Goal: Information Seeking & Learning: Learn about a topic

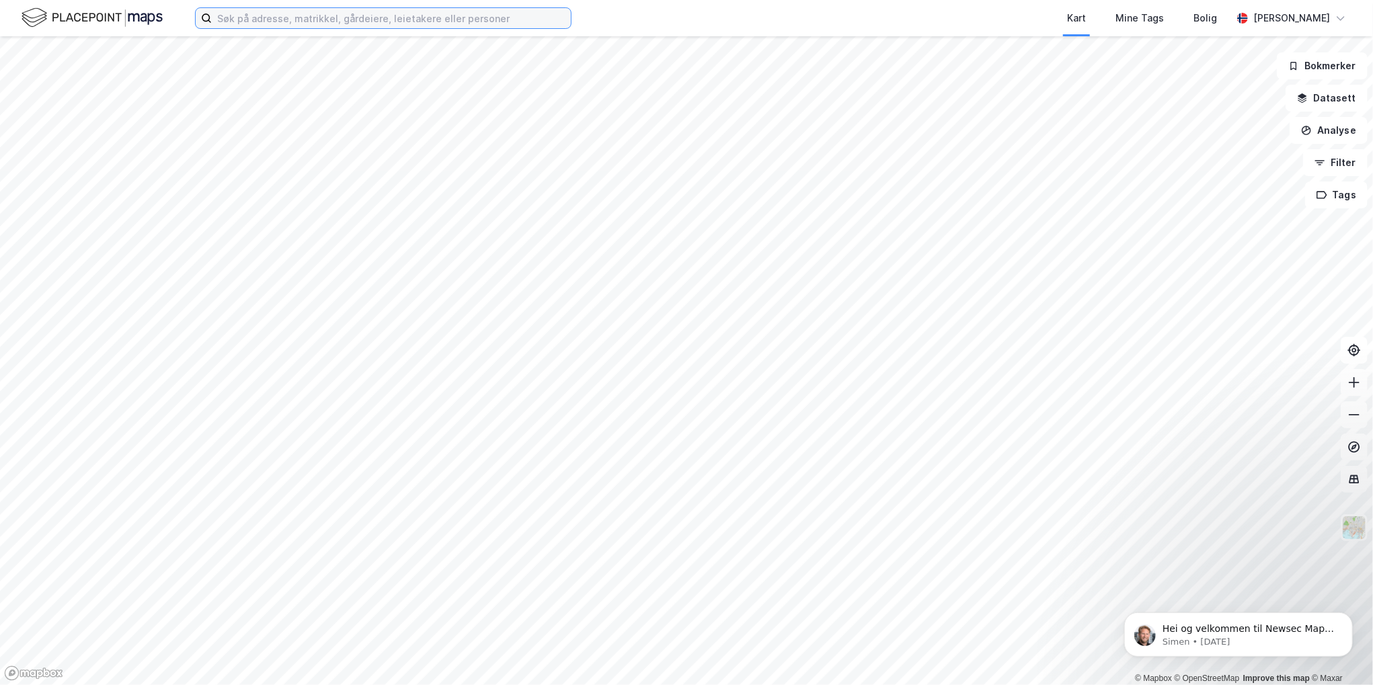
click at [246, 17] on input at bounding box center [391, 18] width 359 height 20
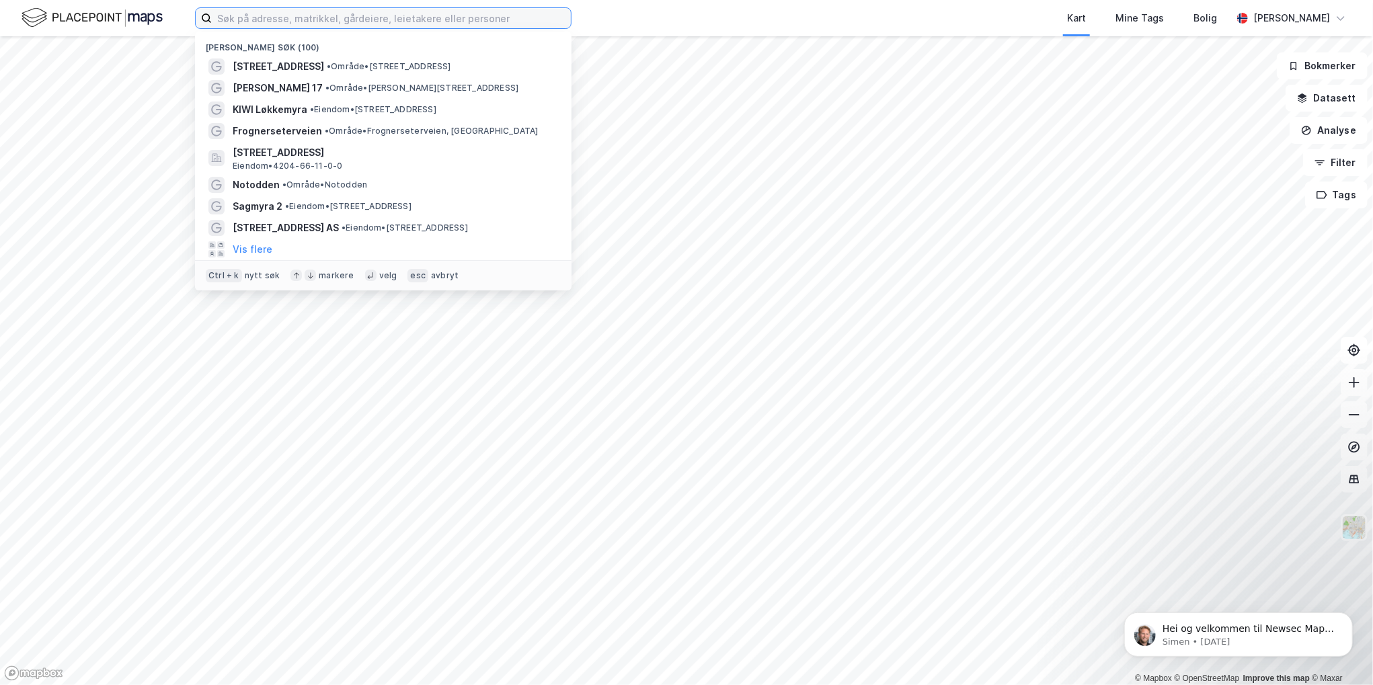
paste input "[PERSON_NAME] vei 3"
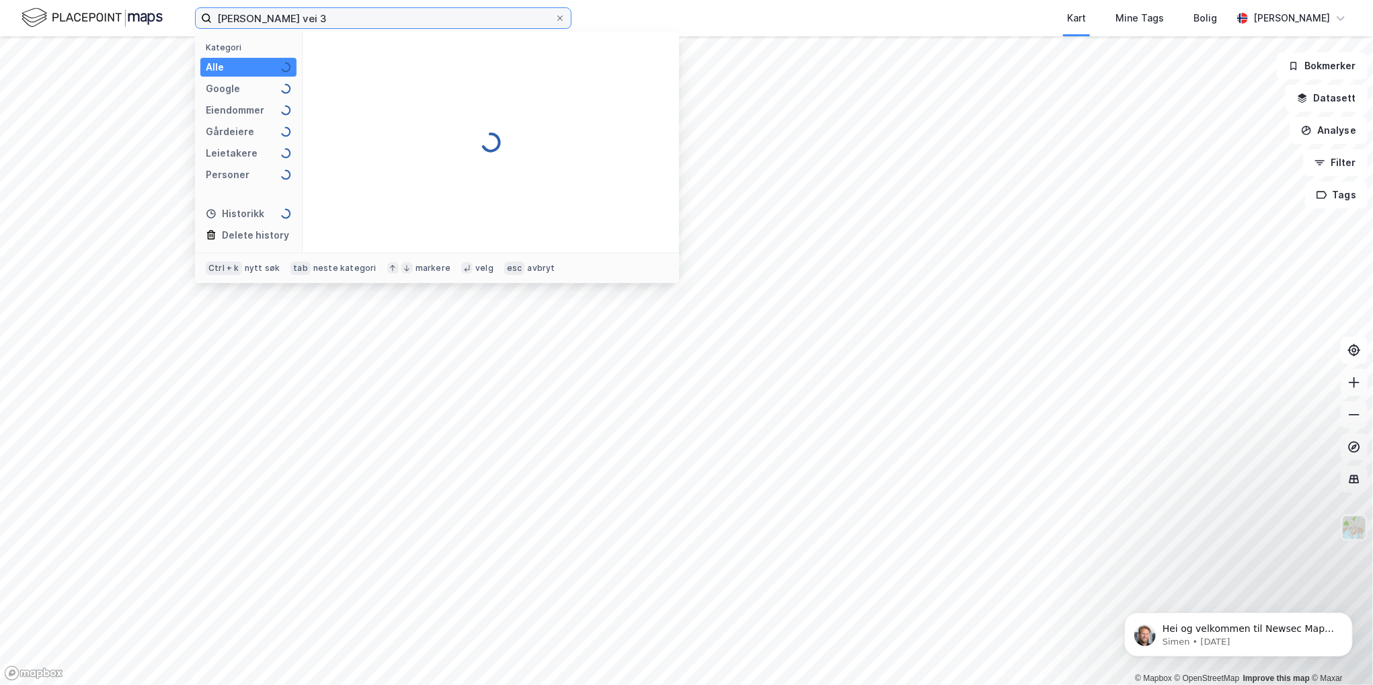
type input "[PERSON_NAME] vei 3"
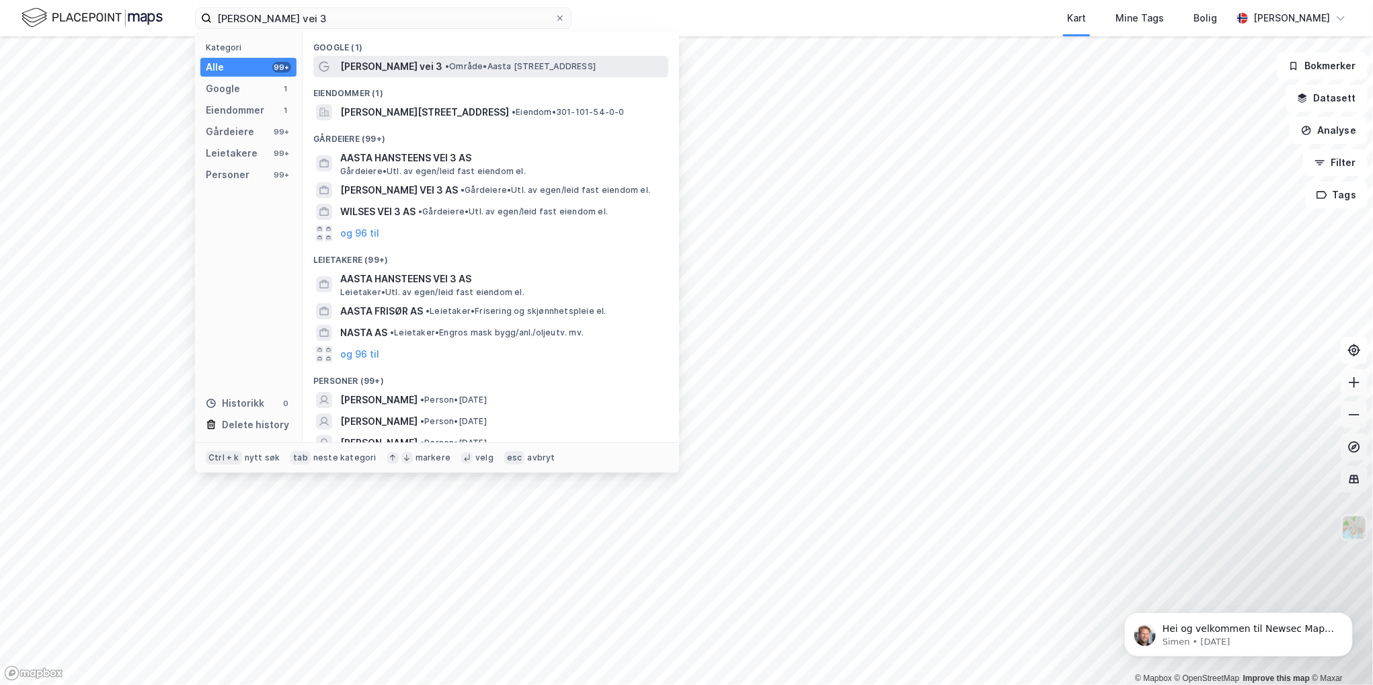
click at [442, 67] on div "[PERSON_NAME] vei 3 • Område • [PERSON_NAME][STREET_ADDRESS]" at bounding box center [502, 66] width 325 height 16
